Goal: Task Accomplishment & Management: Manage account settings

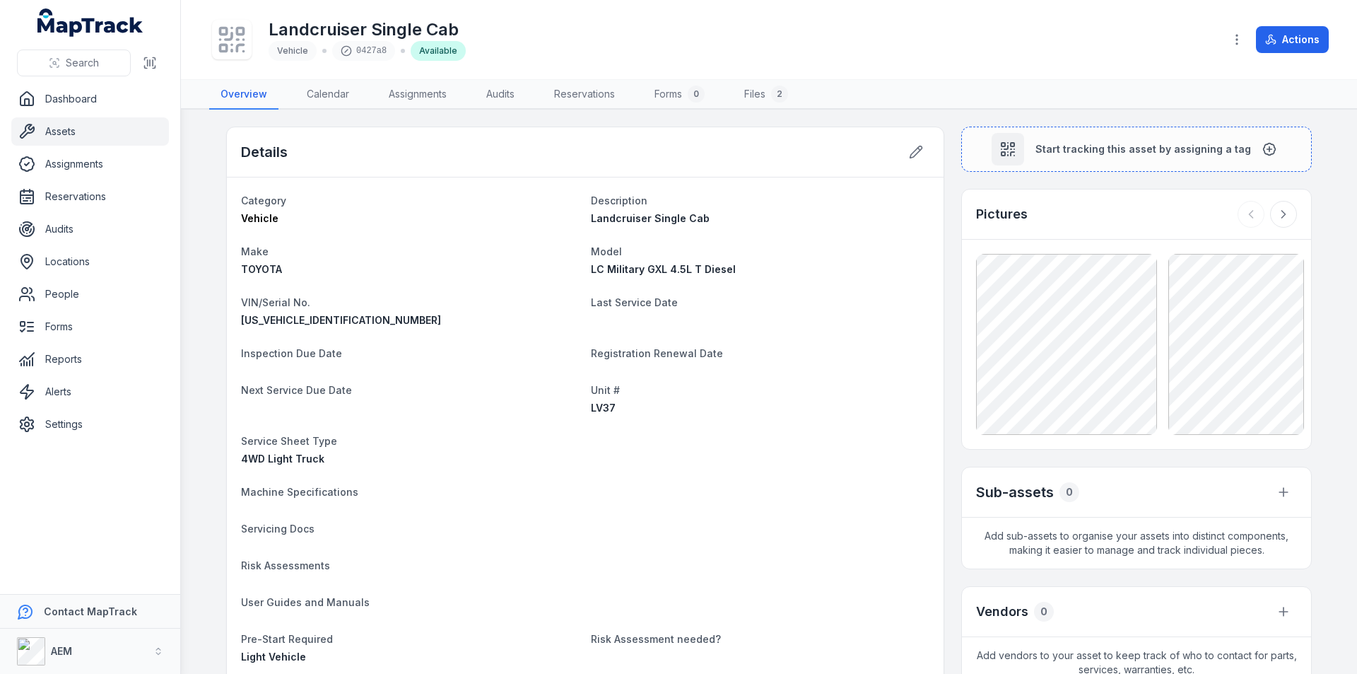
click at [52, 129] on link "Assets" at bounding box center [90, 131] width 158 height 28
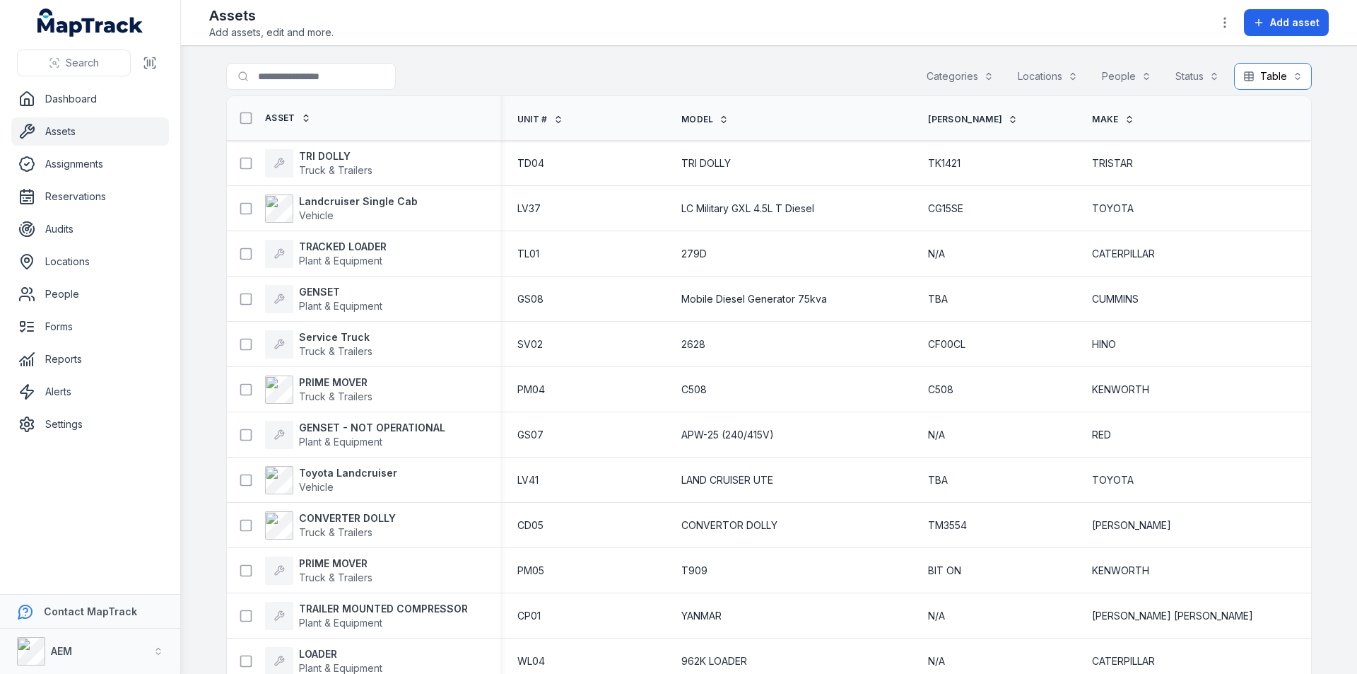
click at [1286, 76] on button "Table *****" at bounding box center [1273, 76] width 78 height 27
click at [64, 163] on link "Assignments" at bounding box center [90, 164] width 158 height 28
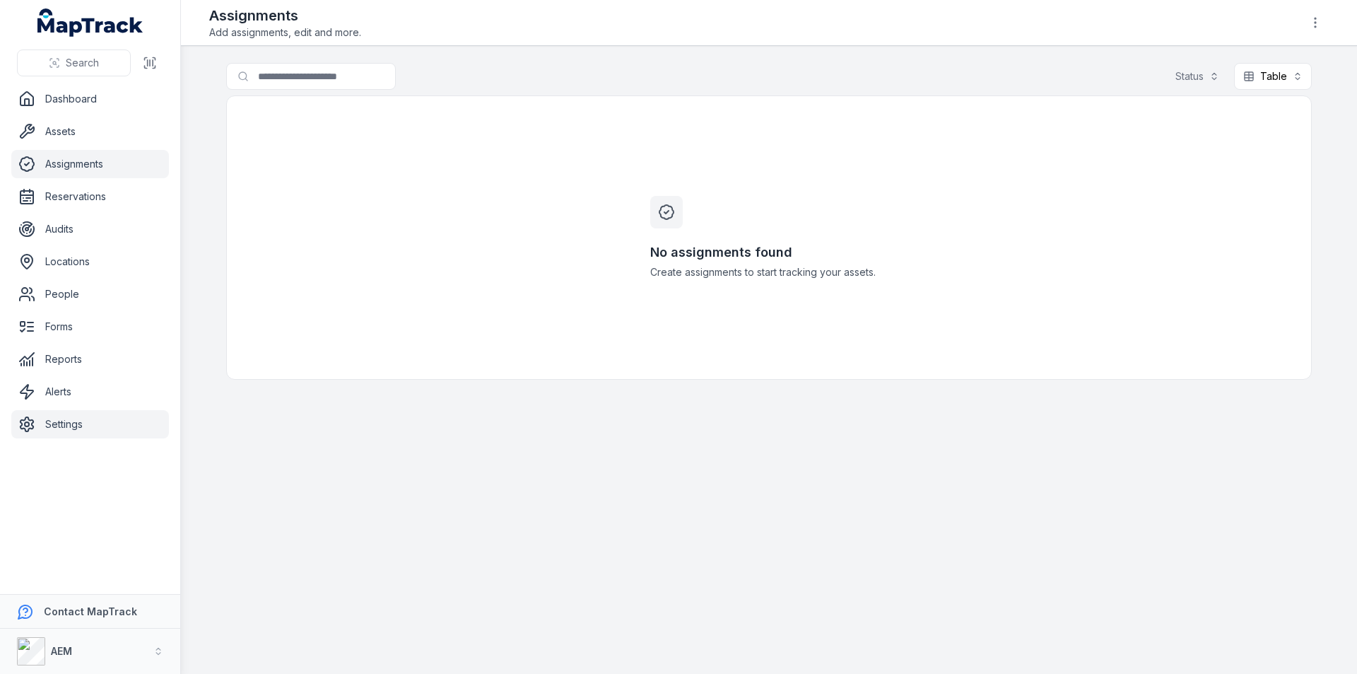
click at [82, 425] on link "Settings" at bounding box center [90, 424] width 158 height 28
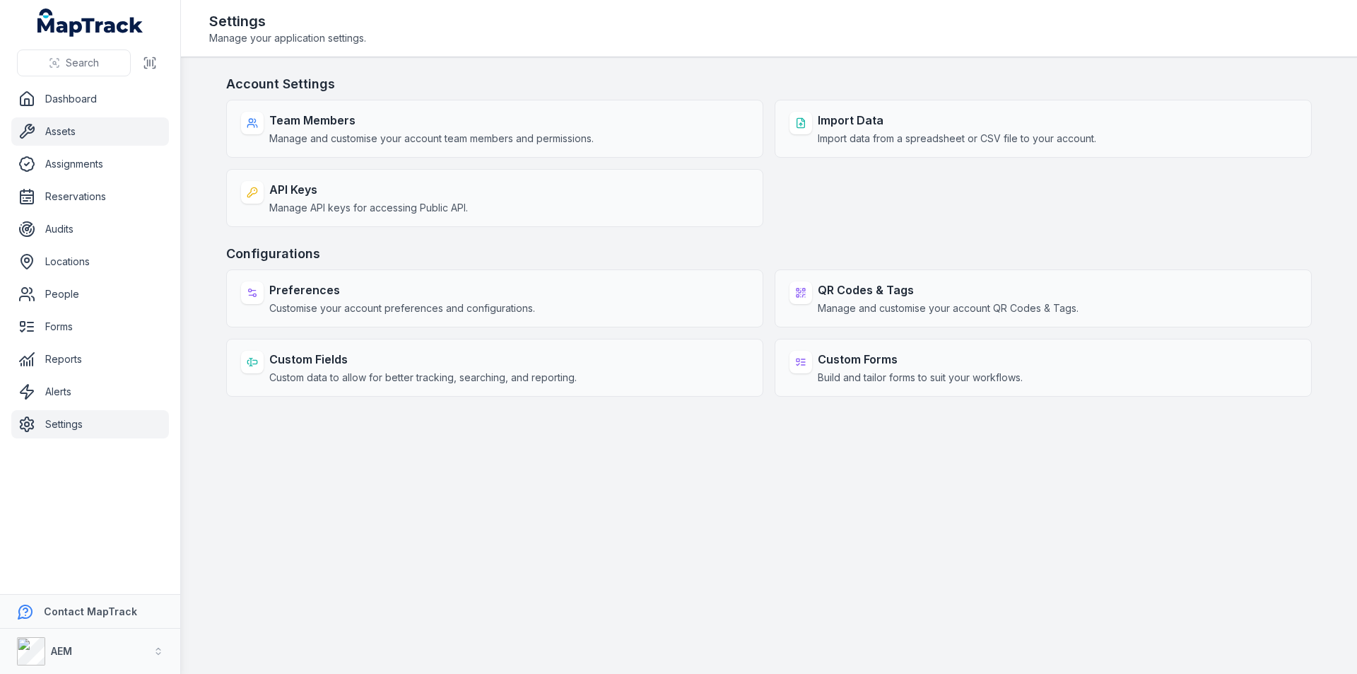
click at [58, 137] on link "Assets" at bounding box center [90, 131] width 158 height 28
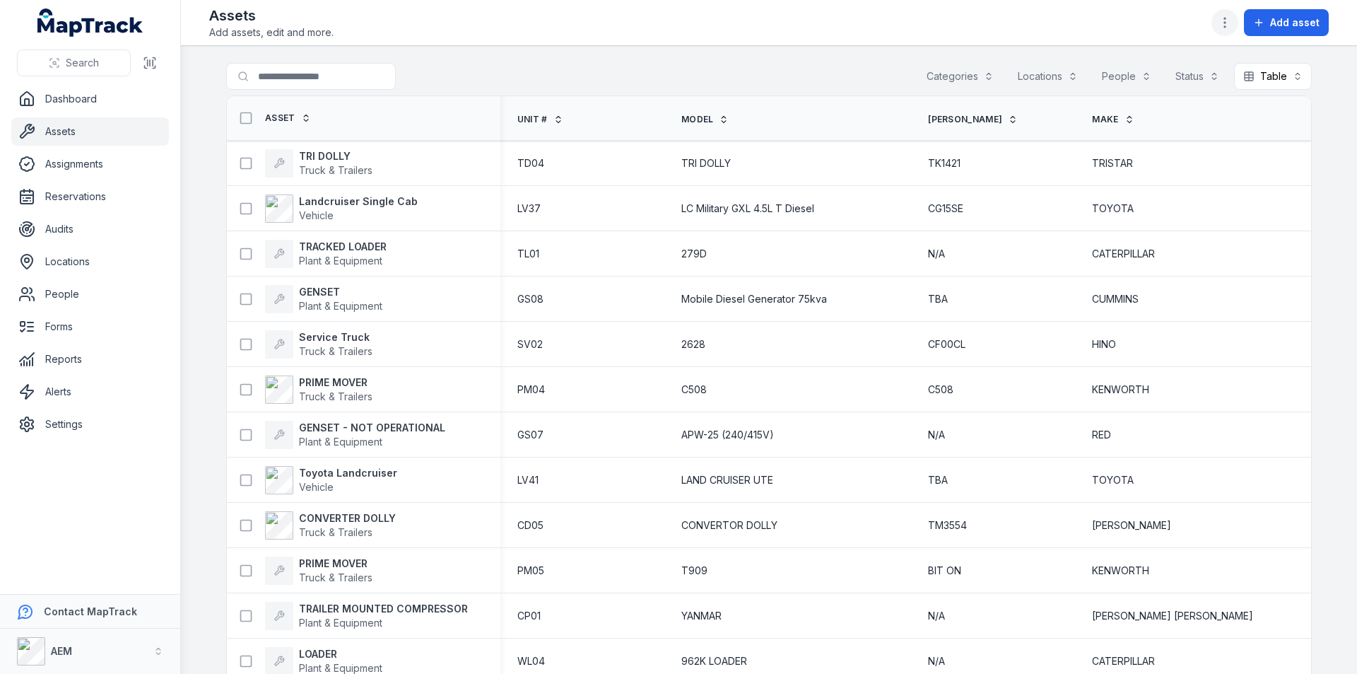
click at [1229, 21] on icon "button" at bounding box center [1225, 23] width 14 height 14
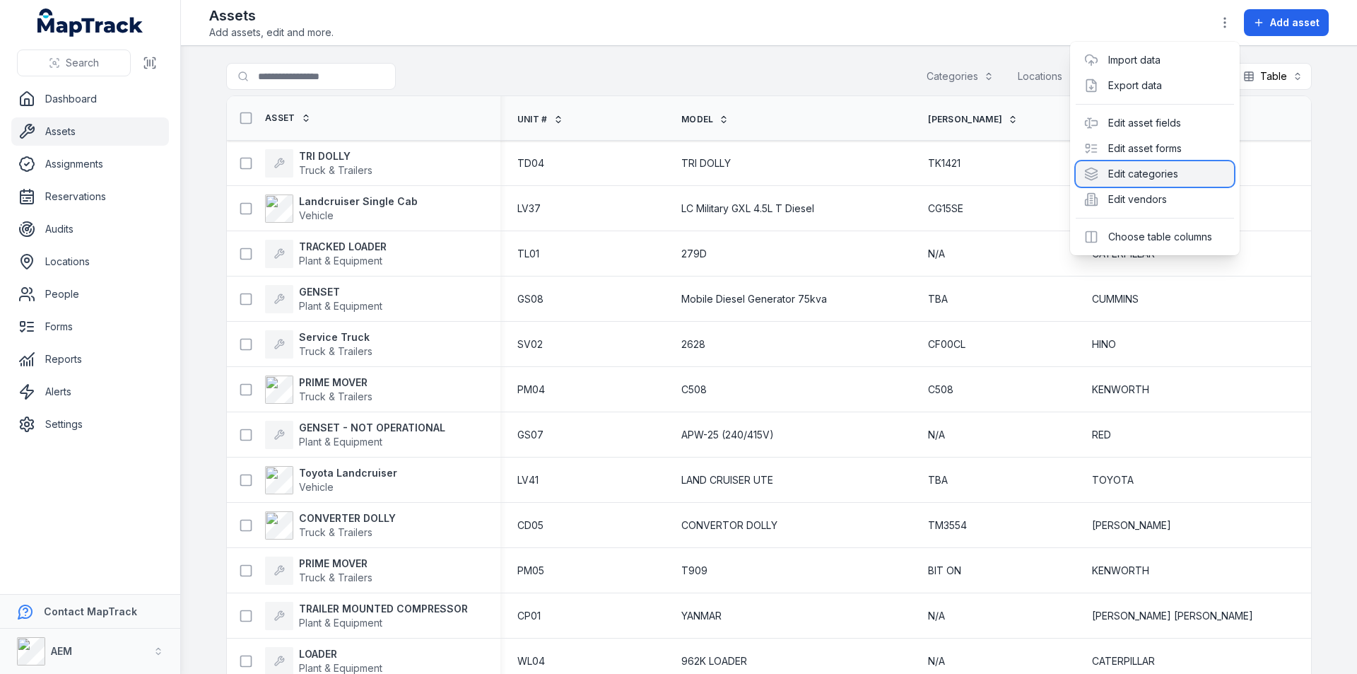
click at [1139, 170] on div "Edit categories" at bounding box center [1155, 173] width 158 height 25
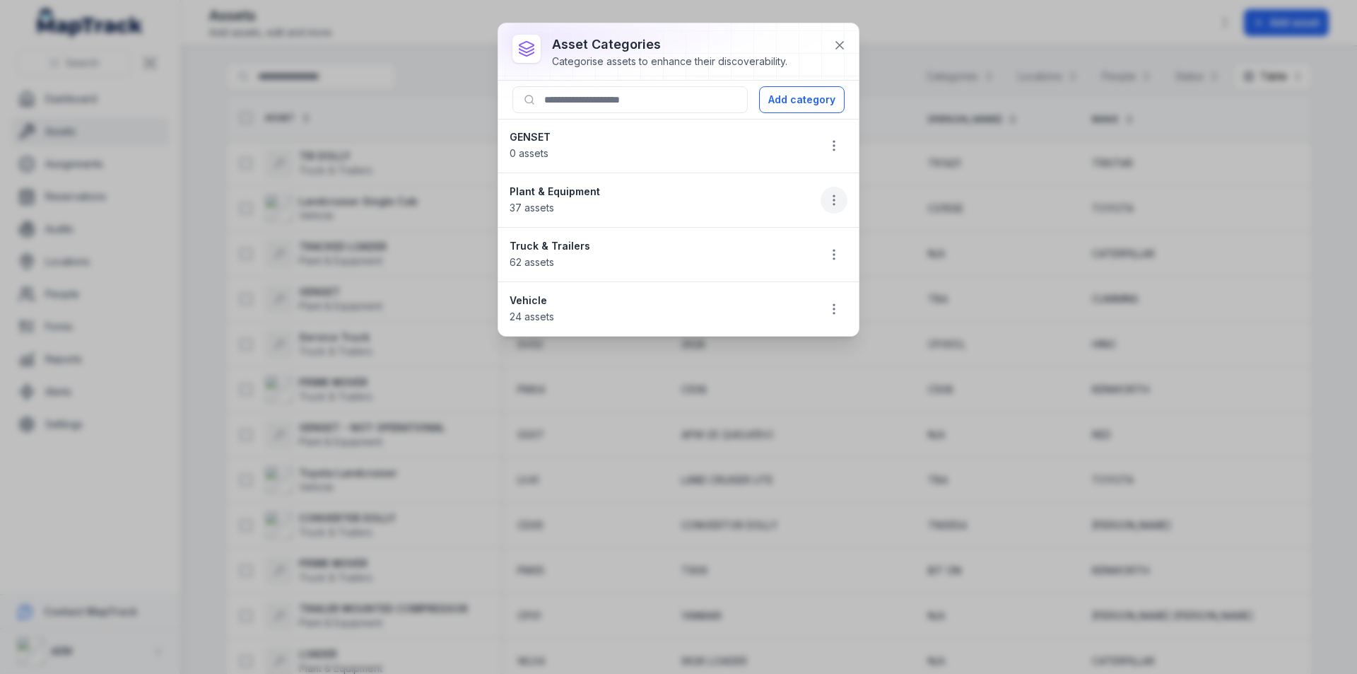
click at [838, 199] on icon "button" at bounding box center [834, 200] width 14 height 14
click at [581, 194] on li "Plant & Equipment 37 assets" at bounding box center [678, 199] width 361 height 55
click at [555, 191] on strong "Plant & Equipment" at bounding box center [658, 191] width 297 height 14
click at [836, 41] on icon at bounding box center [840, 45] width 14 height 14
